Goal: Navigation & Orientation: Find specific page/section

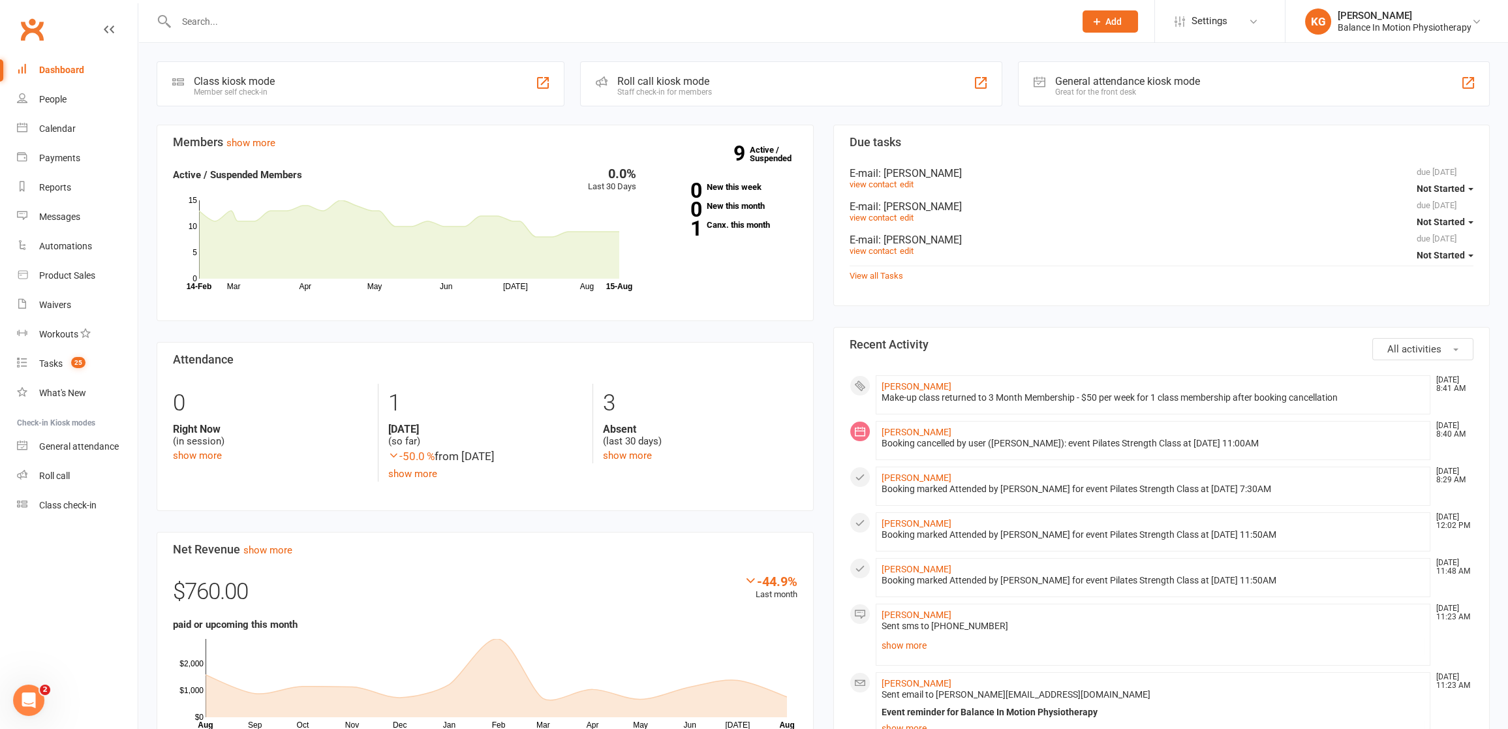
click at [79, 71] on div "Dashboard" at bounding box center [61, 70] width 45 height 10
click at [51, 122] on link "Calendar" at bounding box center [77, 128] width 121 height 29
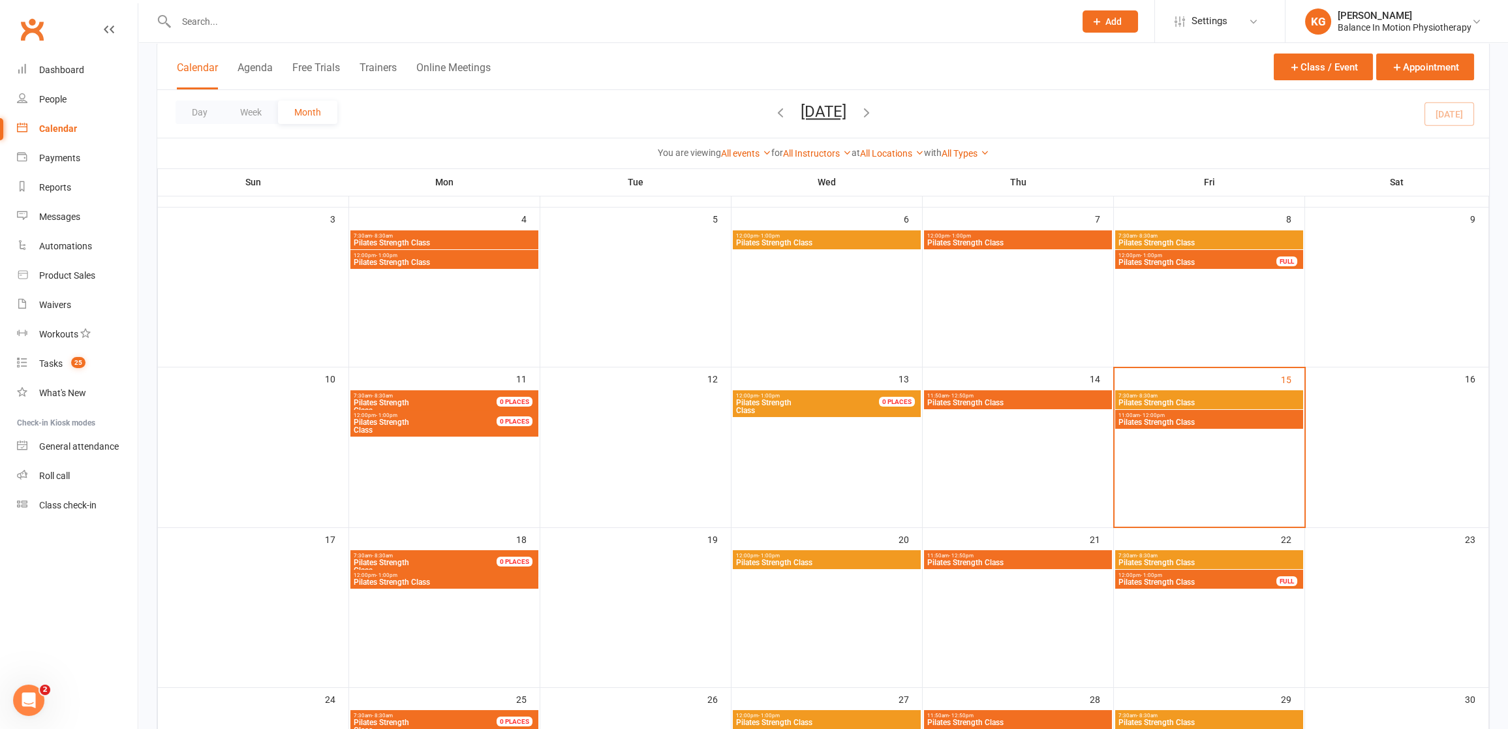
scroll to position [386, 0]
